Goal: Find specific page/section: Find specific page/section

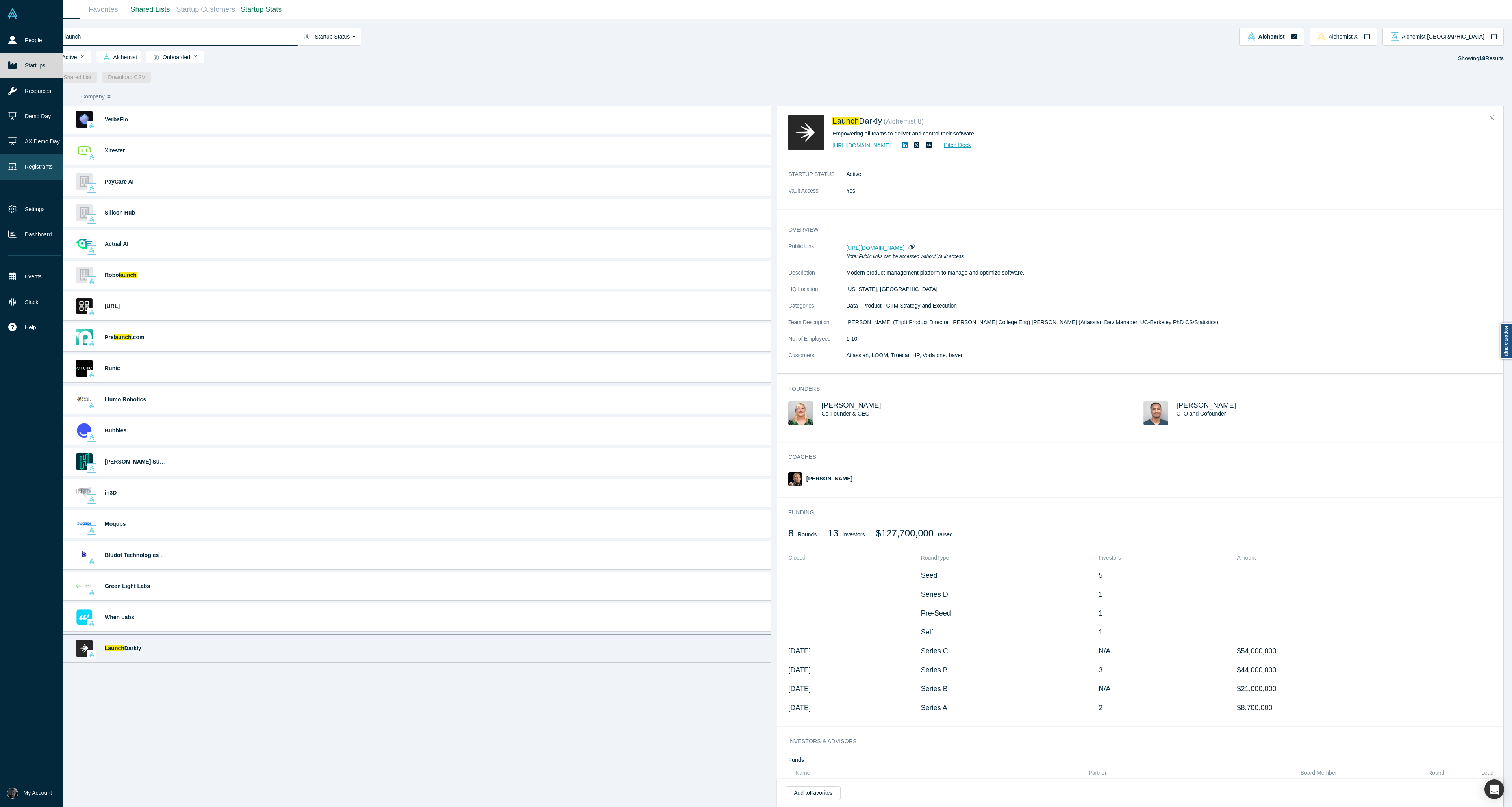
click at [23, 175] on link "Registrants" at bounding box center [35, 166] width 69 height 25
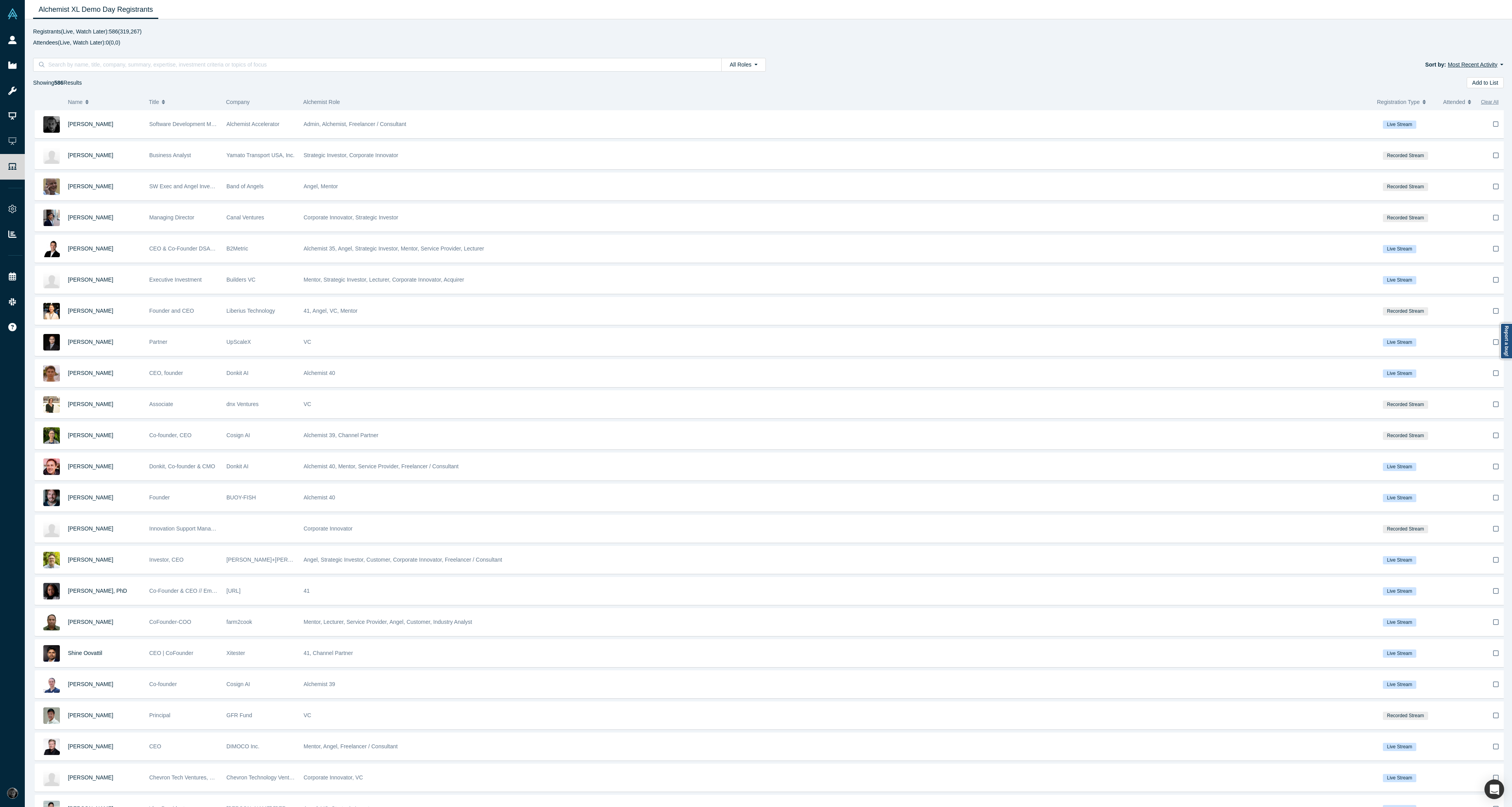
click at [1500, 62] on button "Most Recent Activity" at bounding box center [1476, 65] width 56 height 9
click at [1237, 86] on div "Showing 586 Results Add to List" at bounding box center [768, 82] width 1471 height 11
